Goal: Task Accomplishment & Management: Manage account settings

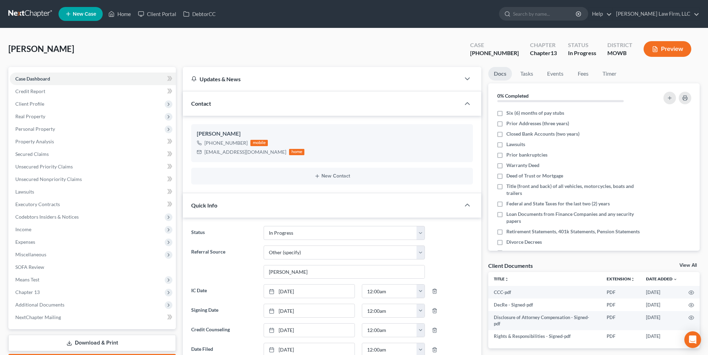
select select "4"
select select "6"
select select "0"
drag, startPoint x: 113, startPoint y: 16, endPoint x: 212, endPoint y: 28, distance: 100.1
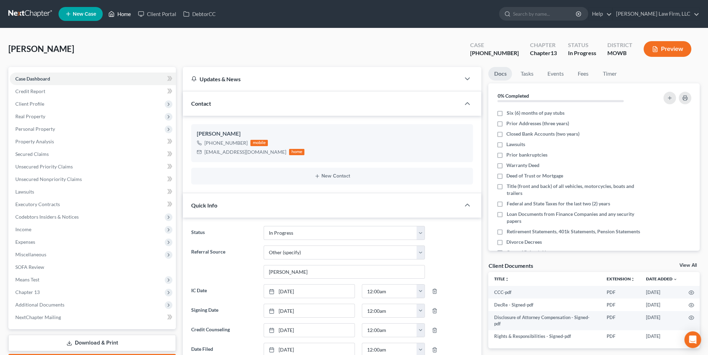
click at [113, 16] on polyline at bounding box center [112, 15] width 2 height 3
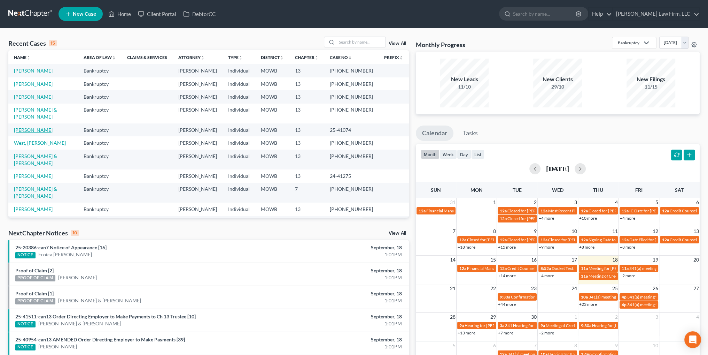
click at [31, 127] on link "[PERSON_NAME]" at bounding box center [33, 130] width 39 height 6
select select "3"
select select "4"
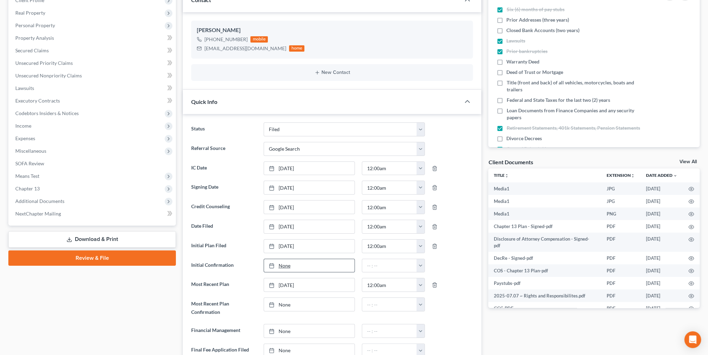
scroll to position [105, 0]
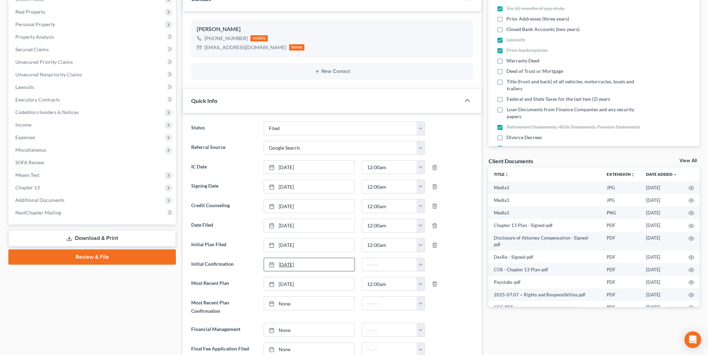
type input "[DATE]"
click at [285, 262] on link "[DATE]" at bounding box center [309, 264] width 91 height 13
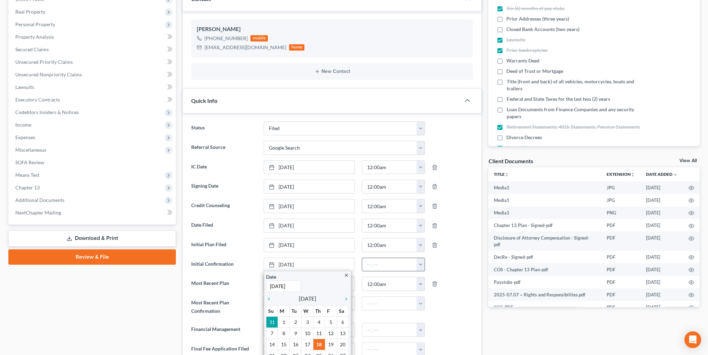
click at [421, 263] on button "button" at bounding box center [421, 264] width 8 height 13
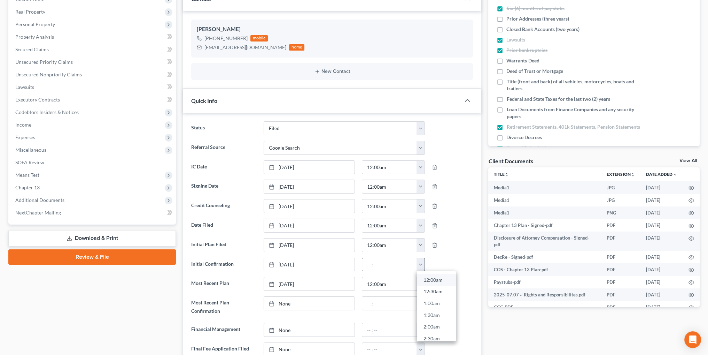
click at [434, 276] on link "12:00am" at bounding box center [436, 280] width 39 height 12
type input "12:00am"
type input "[DATE]"
click at [283, 299] on link "None" at bounding box center [309, 303] width 91 height 13
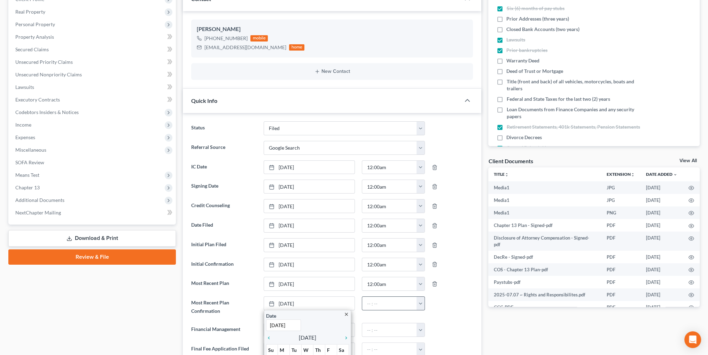
click at [418, 300] on button "button" at bounding box center [421, 303] width 8 height 13
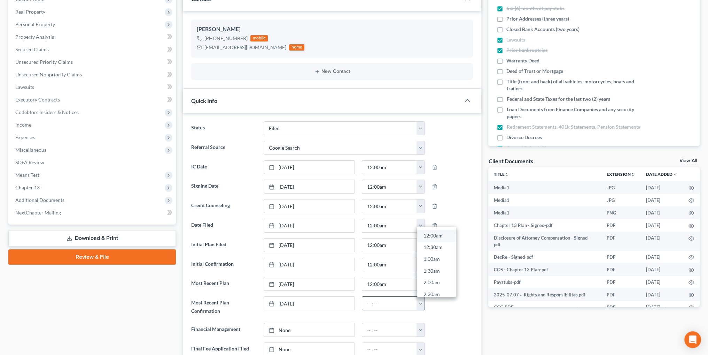
click at [433, 231] on link "12:00am" at bounding box center [436, 236] width 39 height 12
type input "12:00am"
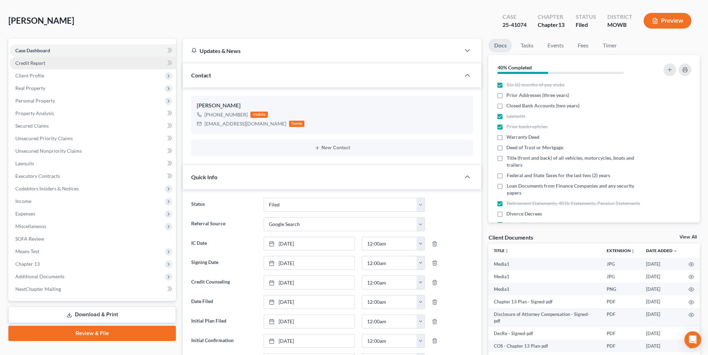
scroll to position [0, 0]
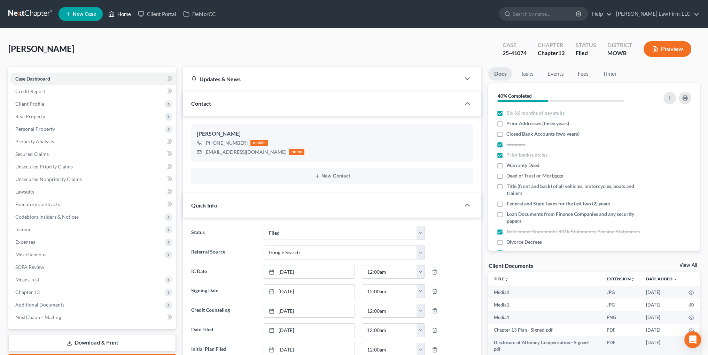
click at [120, 15] on link "Home" at bounding box center [120, 14] width 30 height 13
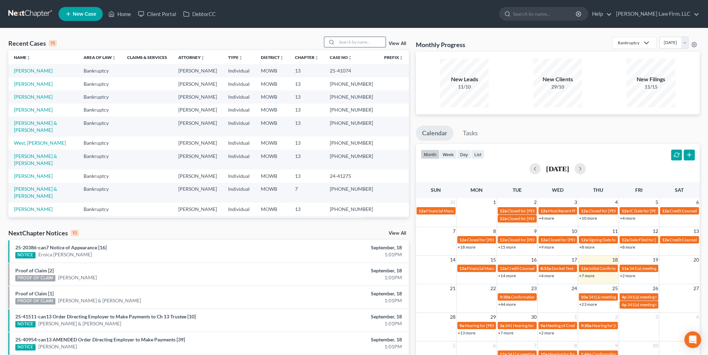
click at [370, 41] on input "search" at bounding box center [361, 42] width 49 height 10
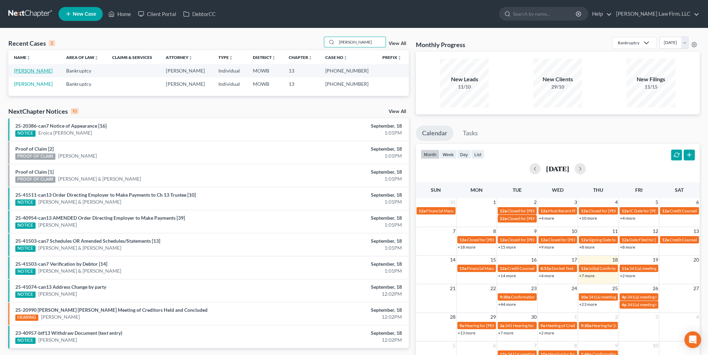
type input "[PERSON_NAME]"
click at [34, 72] on link "[PERSON_NAME]" at bounding box center [33, 71] width 39 height 6
select select "1"
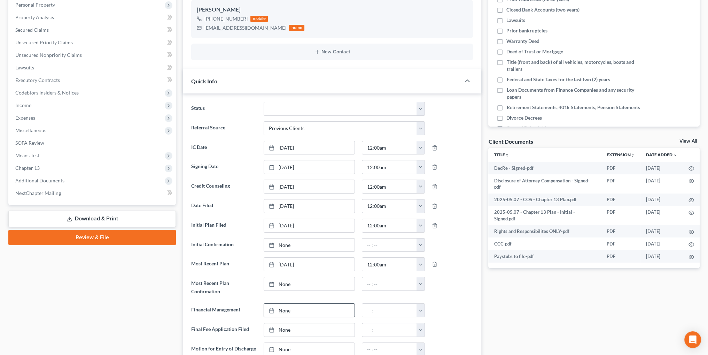
scroll to position [139, 0]
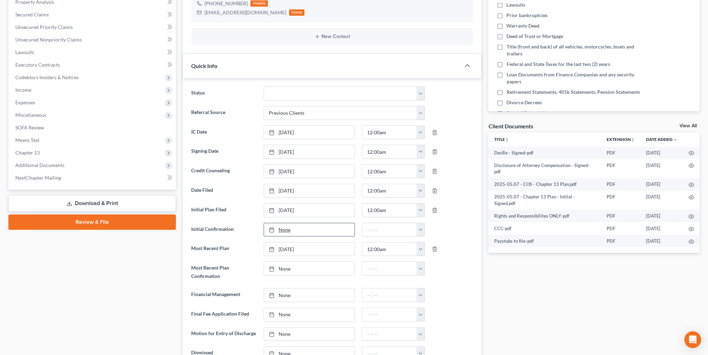
click at [279, 226] on link "None" at bounding box center [309, 229] width 91 height 13
click at [421, 226] on button "button" at bounding box center [421, 229] width 8 height 13
click at [432, 241] on link "12:00am" at bounding box center [436, 245] width 39 height 12
type input "12:00am"
click at [281, 268] on link "None" at bounding box center [309, 268] width 91 height 13
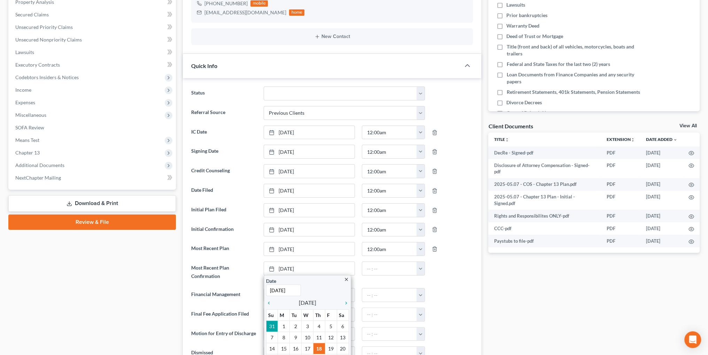
drag, startPoint x: 294, startPoint y: 347, endPoint x: 301, endPoint y: 342, distance: 8.7
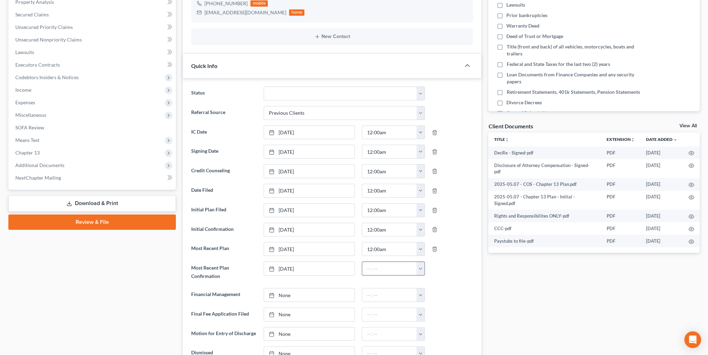
click at [419, 262] on button "button" at bounding box center [421, 268] width 8 height 13
click at [425, 279] on link "12:00am" at bounding box center [436, 284] width 39 height 12
type input "12:00am"
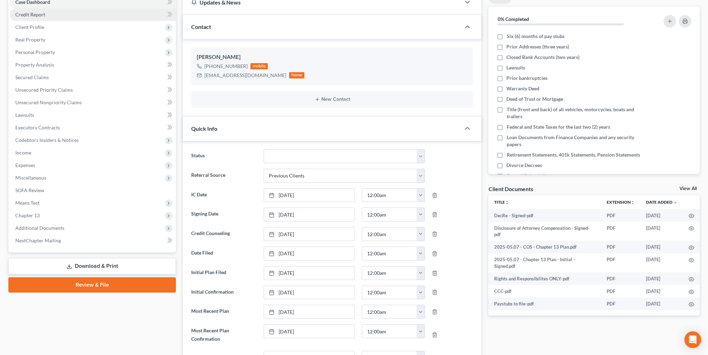
scroll to position [0, 0]
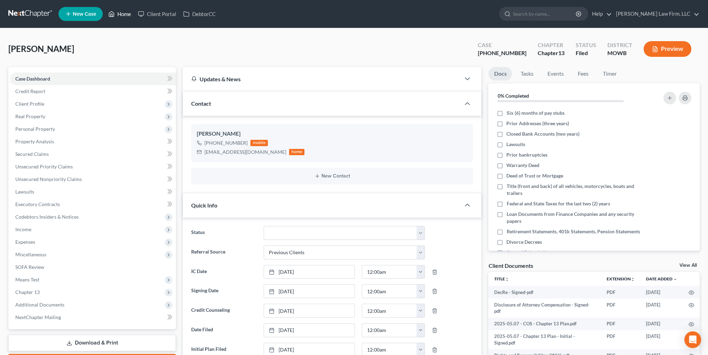
click at [130, 10] on link "Home" at bounding box center [120, 14] width 30 height 13
